Goal: Task Accomplishment & Management: Manage account settings

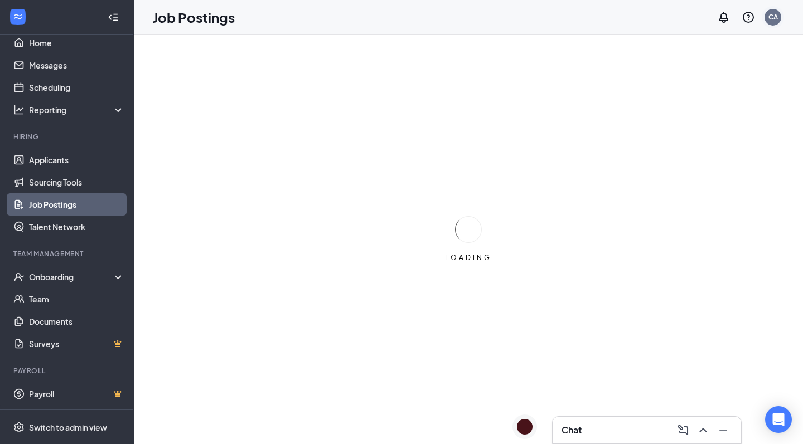
click at [776, 20] on div "CA" at bounding box center [772, 16] width 9 height 9
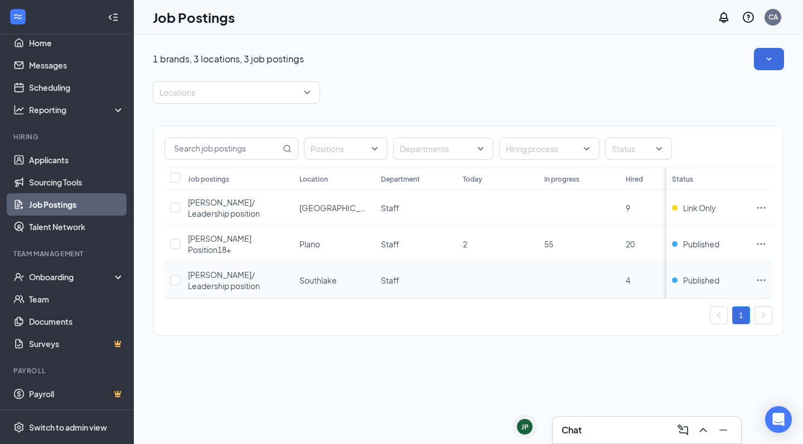
click at [762, 279] on icon "Ellipses" at bounding box center [761, 280] width 8 height 2
click at [486, 367] on div "1 brands, 3 locations, 3 job postings Locations Positions Departments Hiring pr…" at bounding box center [468, 240] width 669 height 410
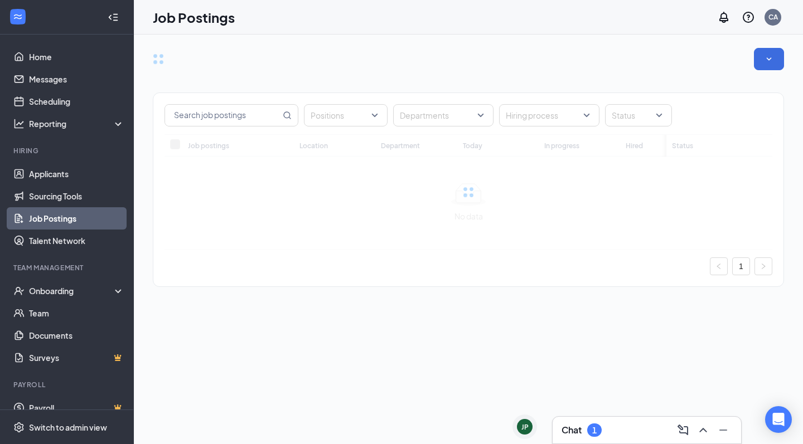
click at [600, 425] on div "1" at bounding box center [594, 430] width 14 height 13
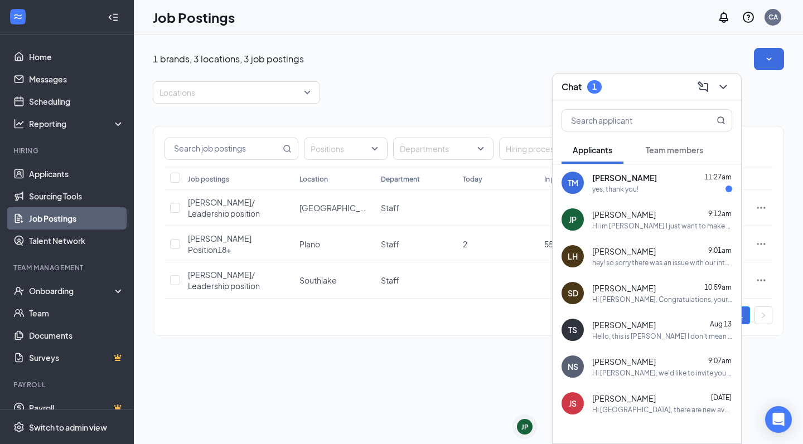
click at [642, 77] on div "Chat 1" at bounding box center [647, 87] width 188 height 27
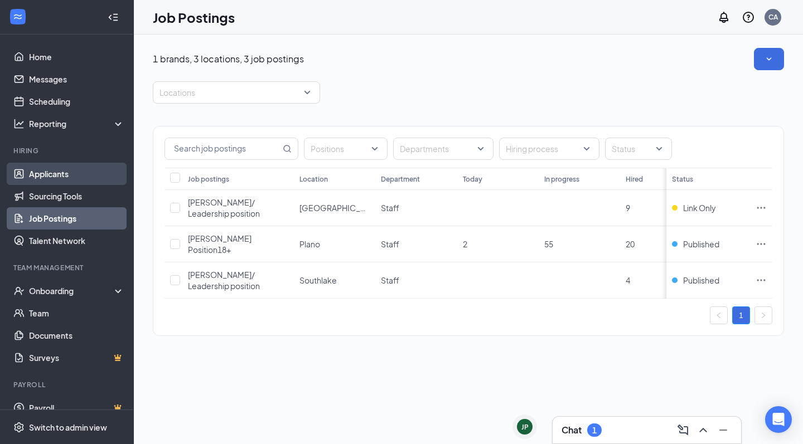
click at [45, 180] on link "Applicants" at bounding box center [76, 174] width 95 height 22
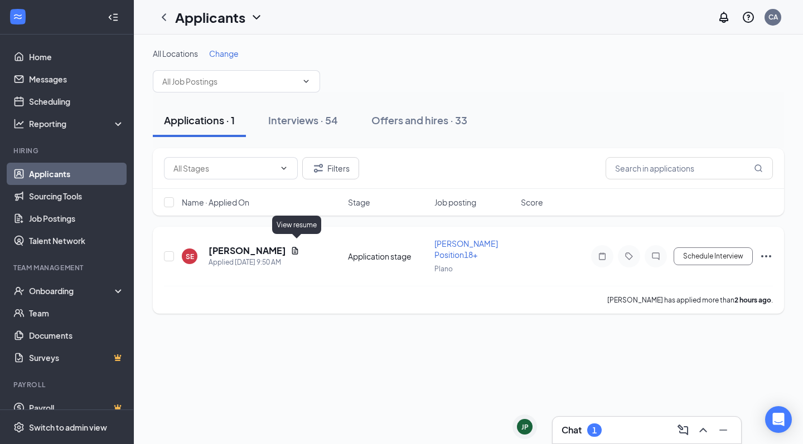
click at [295, 247] on icon "Document" at bounding box center [295, 250] width 6 height 7
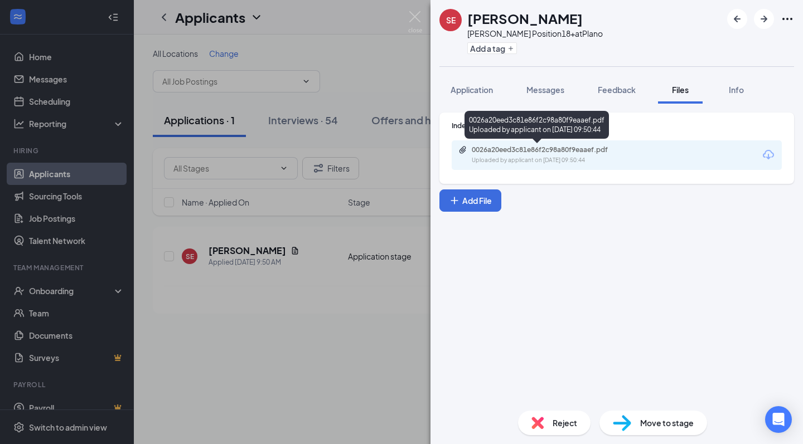
click at [554, 160] on div "Uploaded by applicant on [DATE] 09:50:44" at bounding box center [555, 160] width 167 height 9
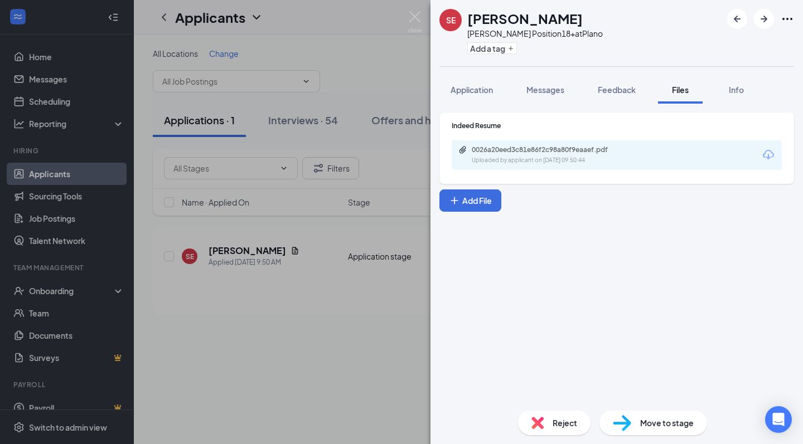
click at [654, 429] on div "Move to stage" at bounding box center [653, 423] width 108 height 25
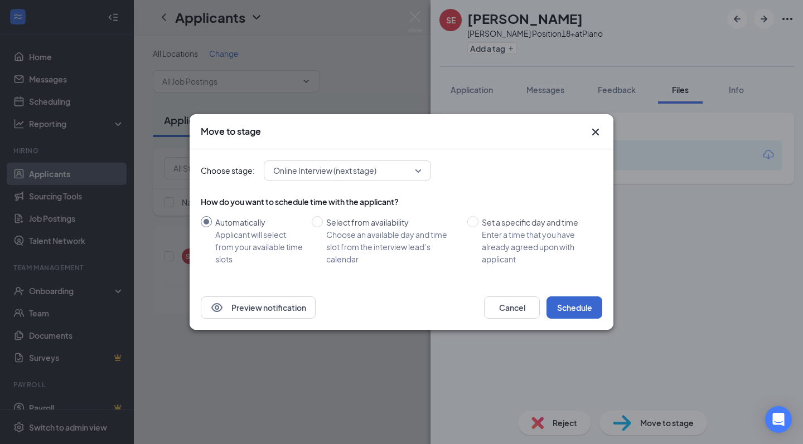
click at [570, 308] on button "Schedule" at bounding box center [574, 308] width 56 height 22
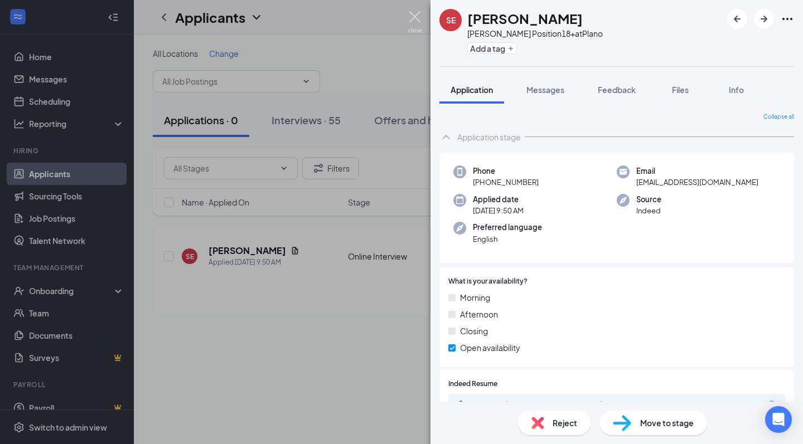
click at [409, 18] on img at bounding box center [415, 22] width 14 height 22
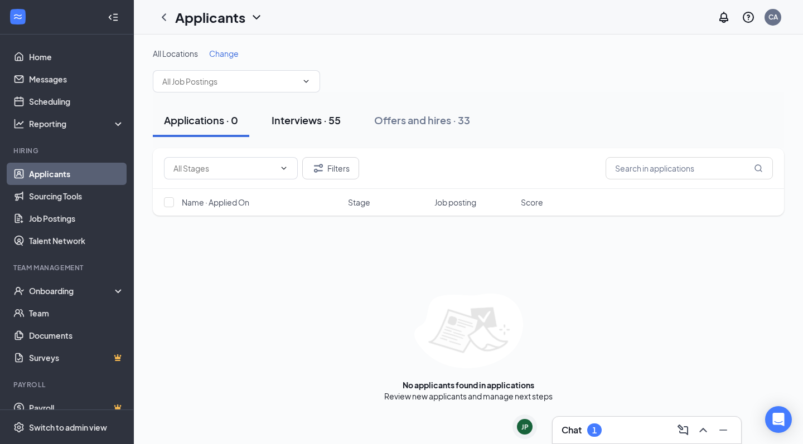
click at [322, 119] on div "Interviews · 55" at bounding box center [306, 120] width 69 height 14
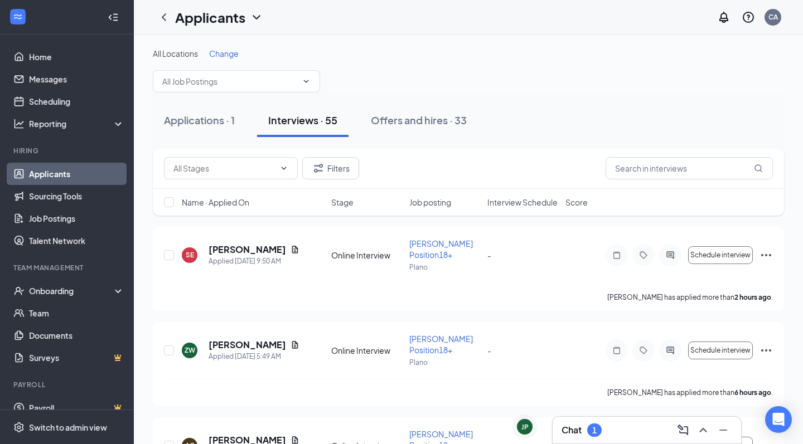
click at [616, 433] on div "Chat 1" at bounding box center [646, 430] width 171 height 18
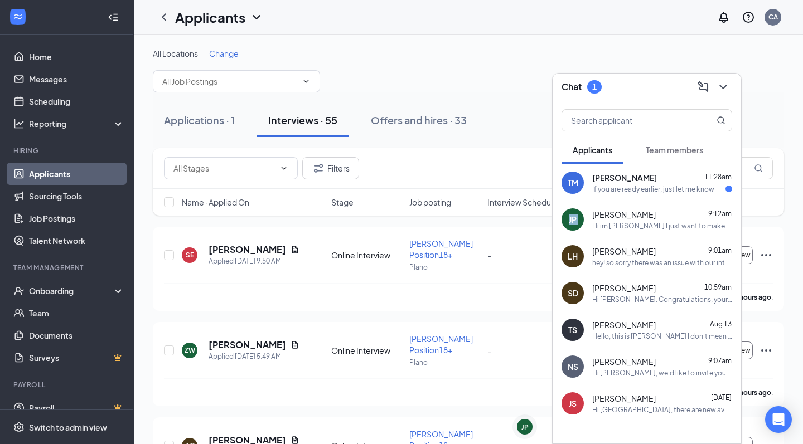
drag, startPoint x: 650, startPoint y: 205, endPoint x: 651, endPoint y: 196, distance: 9.1
click at [651, 195] on div "[PERSON_NAME] 11:28am If you are ready earlier, just let me know [PERSON_NAME] …" at bounding box center [647, 320] width 188 height 313
click at [643, 178] on div "[PERSON_NAME] 11:28am" at bounding box center [662, 177] width 140 height 11
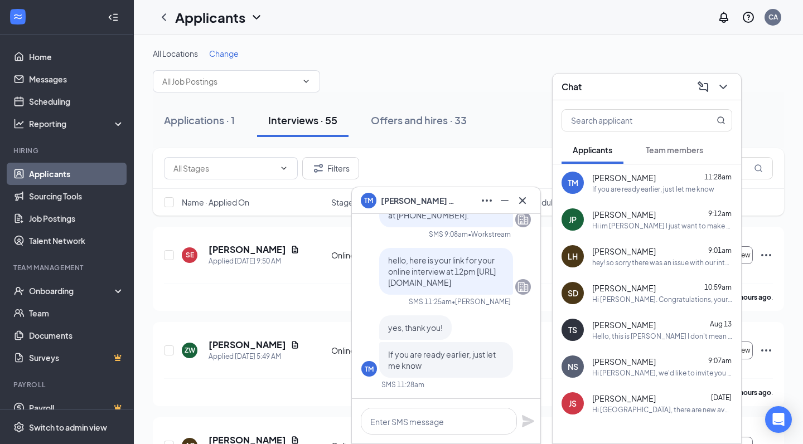
drag, startPoint x: 389, startPoint y: 273, endPoint x: 442, endPoint y: 280, distance: 54.1
click at [442, 280] on p "hello, here is your link for your online interview at 12pm [URL][DOMAIN_NAME]" at bounding box center [446, 271] width 116 height 33
copy span "[URL][DOMAIN_NAME]"
click at [455, 211] on div "TM [PERSON_NAME]" at bounding box center [446, 200] width 188 height 27
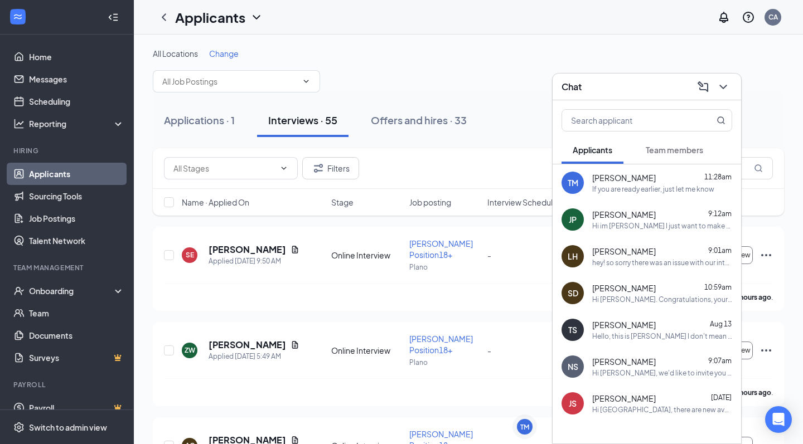
click at [628, 84] on div "Chat" at bounding box center [646, 86] width 171 height 17
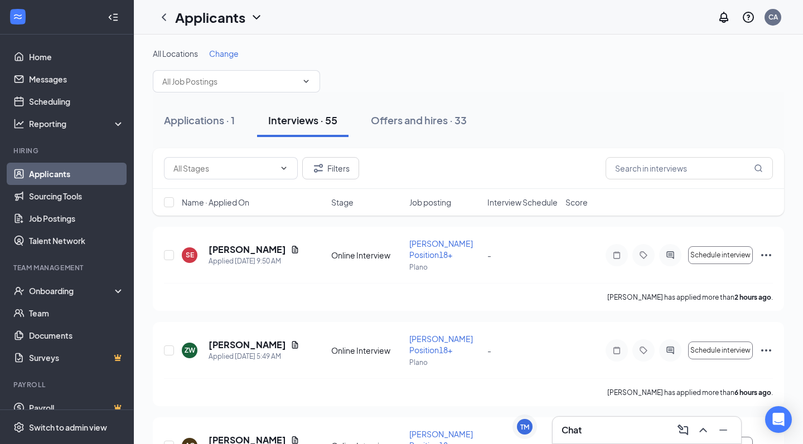
click at [521, 206] on span "Interview Schedule" at bounding box center [522, 202] width 70 height 11
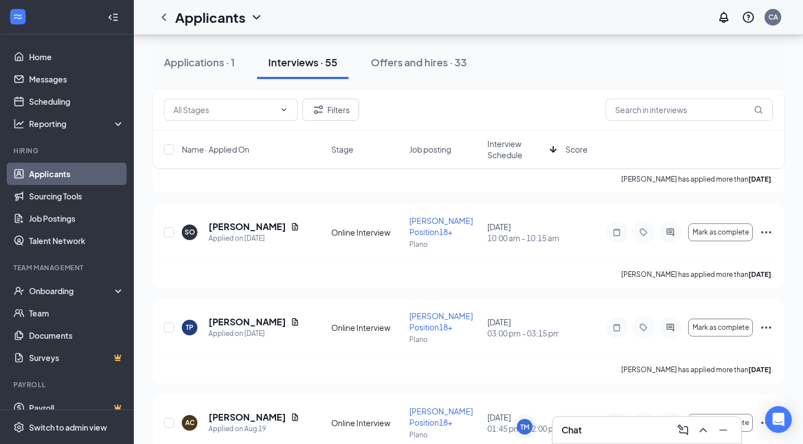
scroll to position [206, 0]
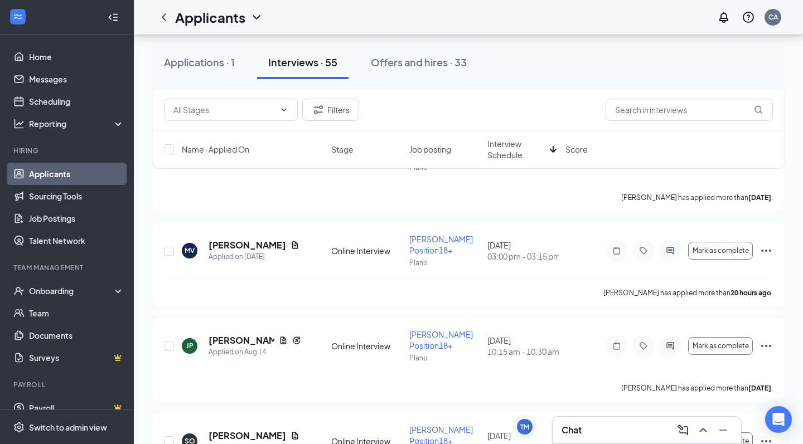
click at [516, 160] on span "Interview Schedule" at bounding box center [516, 149] width 58 height 22
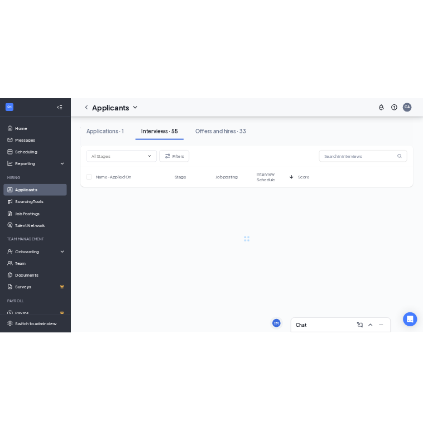
scroll to position [0, 0]
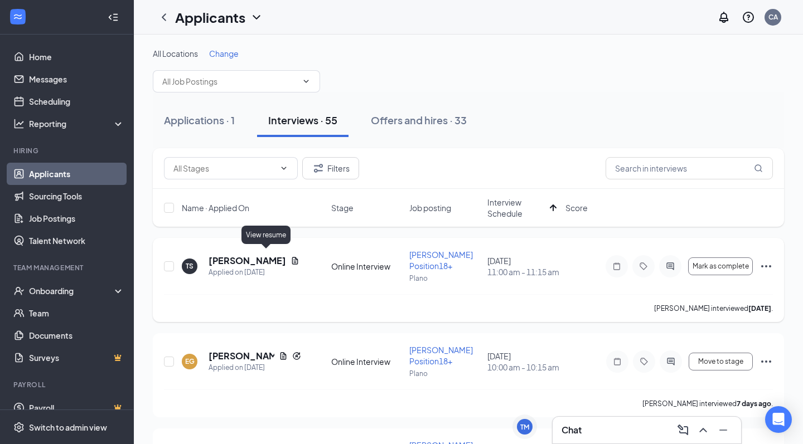
click at [292, 257] on icon "Document" at bounding box center [295, 260] width 6 height 7
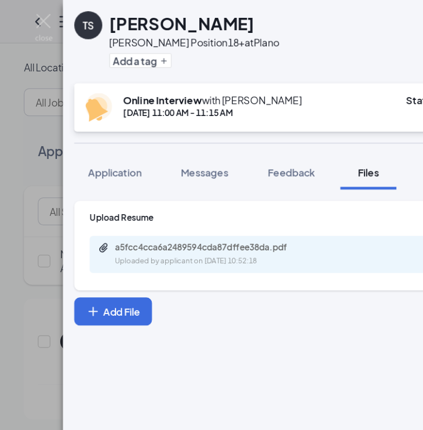
scroll to position [171, 0]
click at [129, 193] on div "a5fcc4cca6a2489594cda87dffee38da.pdf" at bounding box center [169, 197] width 156 height 9
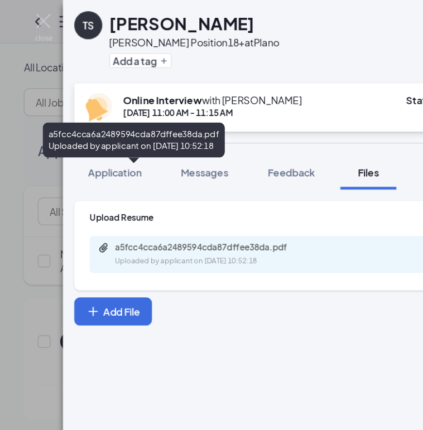
scroll to position [61, 0]
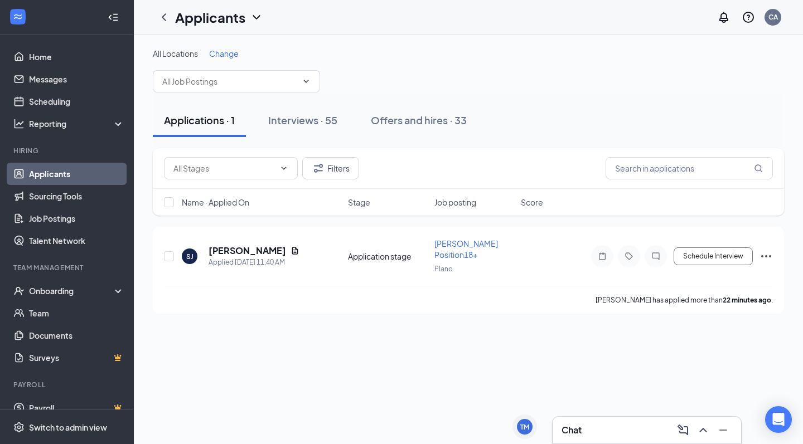
click at [599, 436] on div "Chat" at bounding box center [646, 430] width 171 height 18
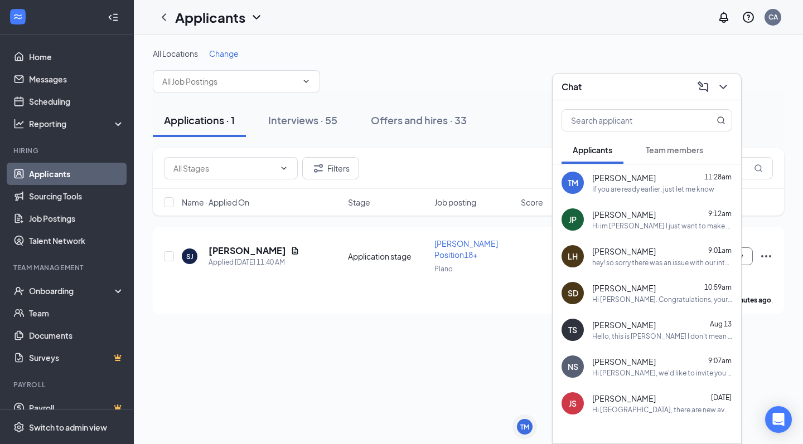
click at [618, 91] on div "Chat" at bounding box center [646, 86] width 171 height 17
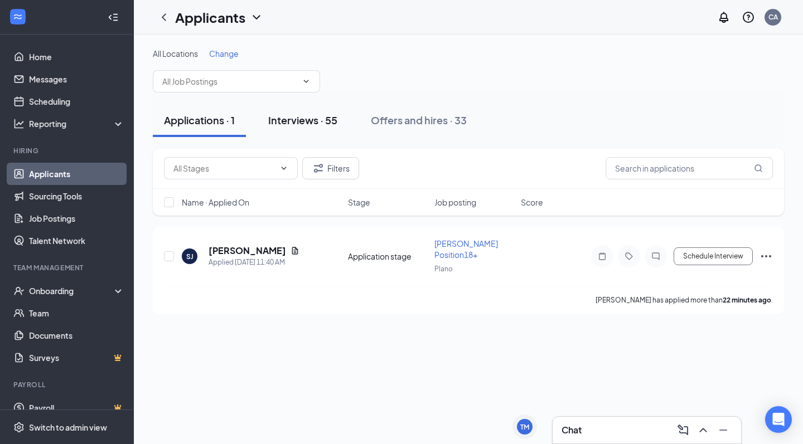
click at [316, 123] on div "Interviews · 55" at bounding box center [302, 120] width 69 height 14
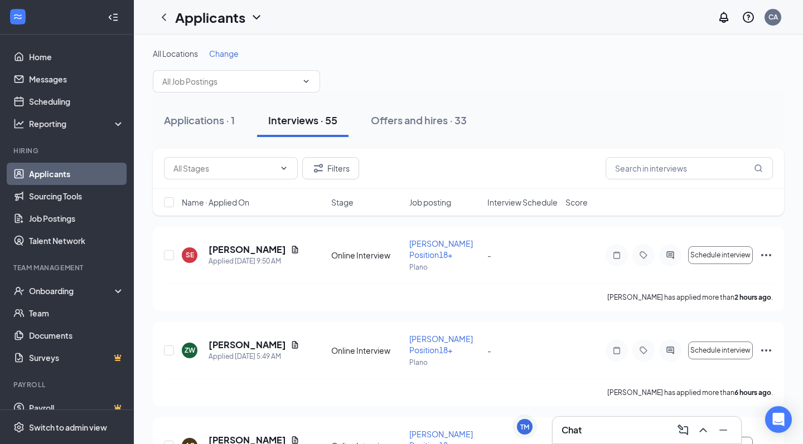
click at [517, 209] on div "Name · Applied On Stage Job posting Interview Schedule Score" at bounding box center [468, 202] width 631 height 27
click at [524, 200] on span "Interview Schedule" at bounding box center [522, 202] width 70 height 11
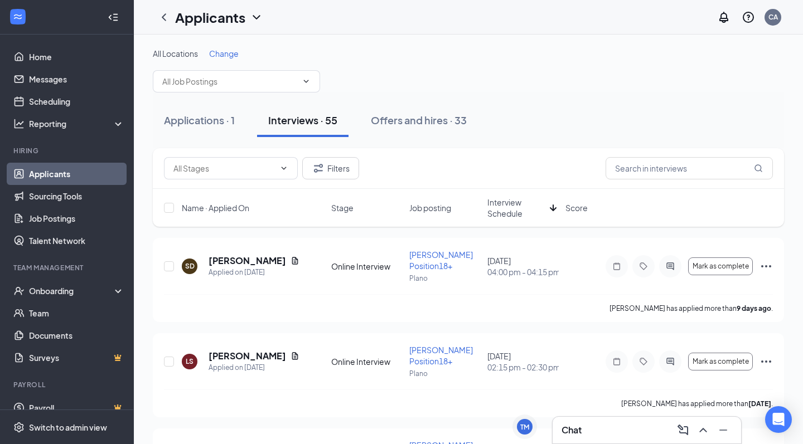
click at [524, 200] on span "Interview Schedule" at bounding box center [516, 208] width 58 height 22
click at [730, 263] on span "Mark as complete" at bounding box center [720, 267] width 56 height 8
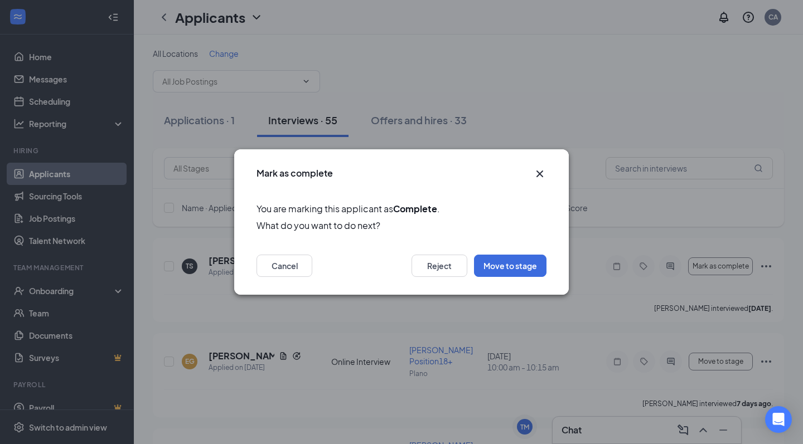
click at [541, 173] on icon "Cross" at bounding box center [539, 174] width 7 height 7
